Goal: Transaction & Acquisition: Purchase product/service

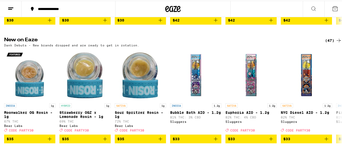
scroll to position [389, 0]
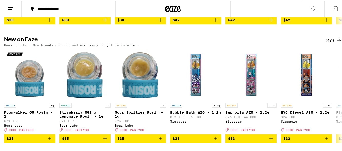
click at [326, 42] on div "(47)" at bounding box center [333, 39] width 17 height 6
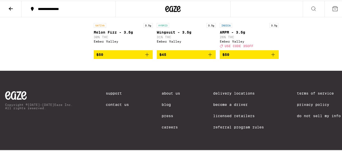
scroll to position [1167, 0]
click at [10, 8] on icon at bounding box center [11, 8] width 4 height 4
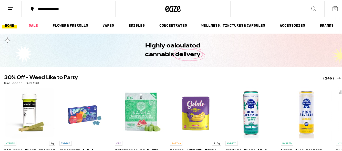
click at [10, 8] on line at bounding box center [10, 8] width 4 height 0
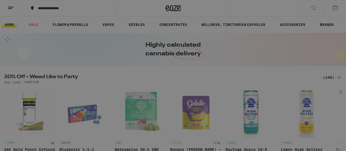
click at [36, 43] on div "Sale" at bounding box center [35, 45] width 18 height 6
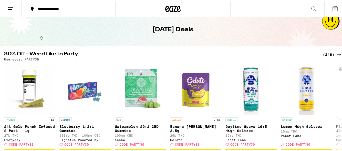
scroll to position [31, 0]
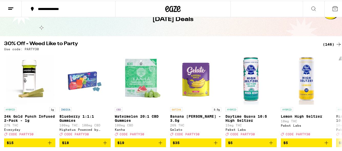
click at [326, 42] on div "(146)" at bounding box center [332, 43] width 19 height 6
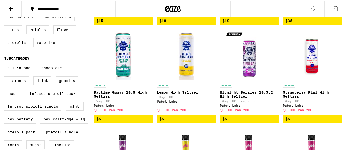
scroll to position [154, 0]
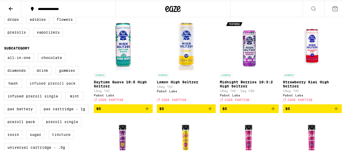
click at [68, 87] on label "Infused Preroll Pack" at bounding box center [52, 82] width 53 height 9
click at [5, 53] on input "Infused Preroll Pack" at bounding box center [5, 53] width 0 height 0
checkbox input "true"
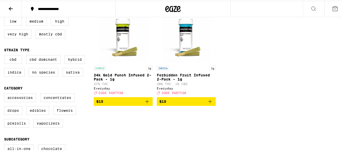
scroll to position [31, 0]
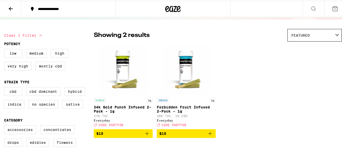
click at [12, 8] on icon at bounding box center [11, 8] width 6 height 6
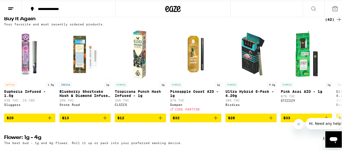
scroll to position [532, 0]
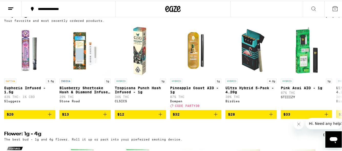
click at [335, 18] on icon at bounding box center [338, 15] width 6 height 6
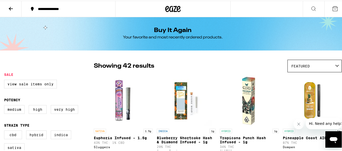
click at [311, 6] on icon at bounding box center [313, 8] width 4 height 4
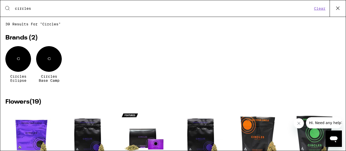
type input "circles"
